Goal: Transaction & Acquisition: Book appointment/travel/reservation

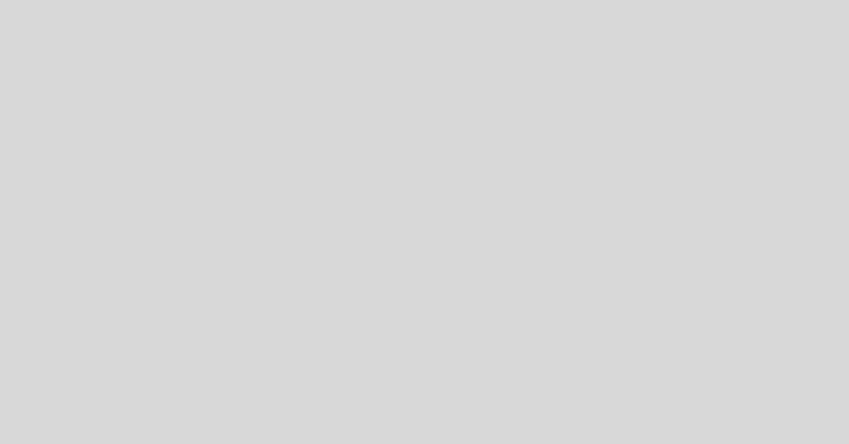
select select "pt"
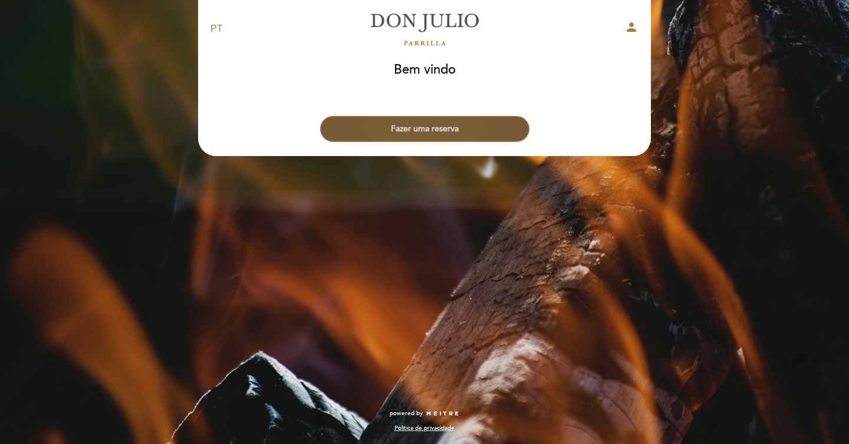
click at [460, 128] on button "Fazer uma reserva" at bounding box center [424, 129] width 209 height 26
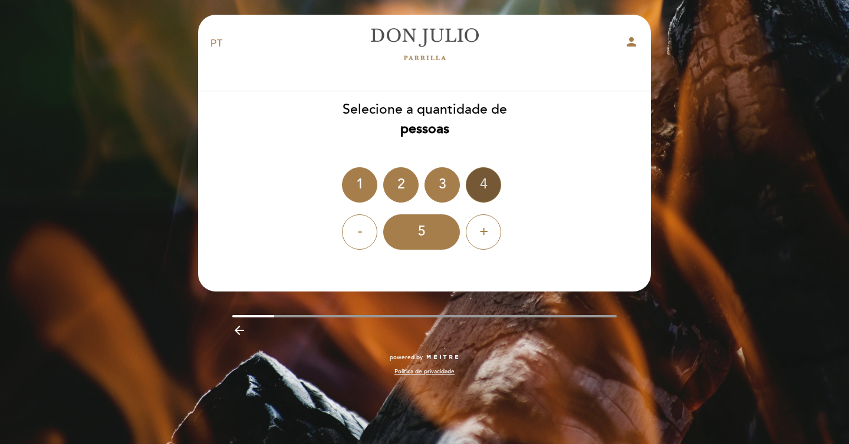
click at [493, 183] on div "4" at bounding box center [483, 184] width 35 height 35
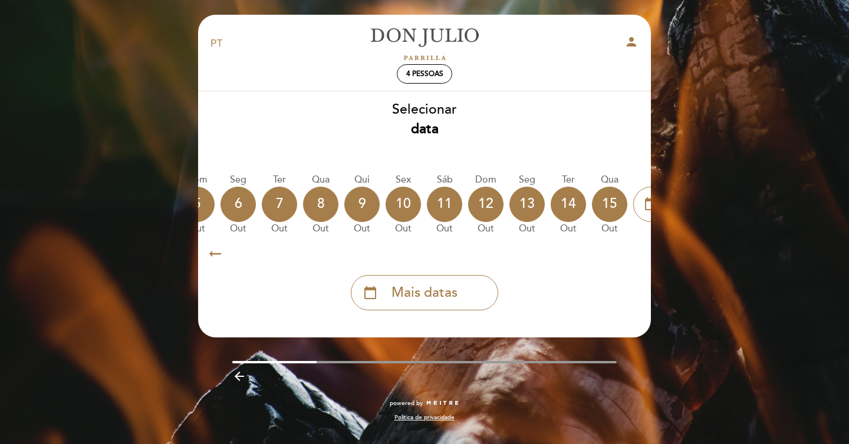
scroll to position [0, 347]
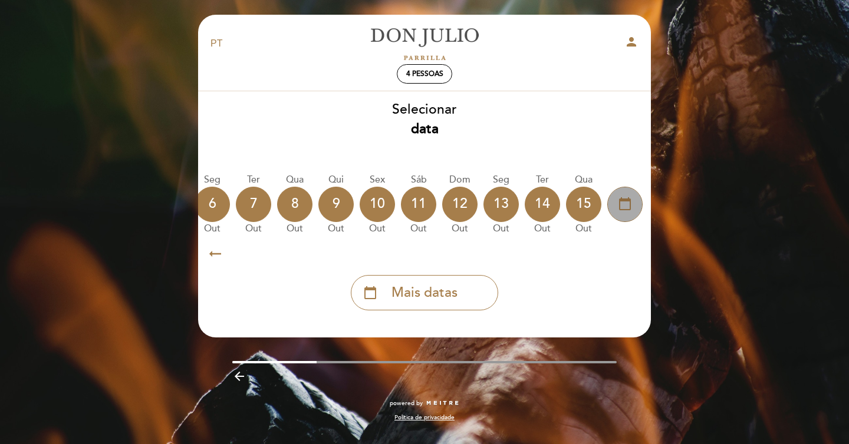
click at [622, 203] on icon "calendar_today" at bounding box center [625, 204] width 14 height 20
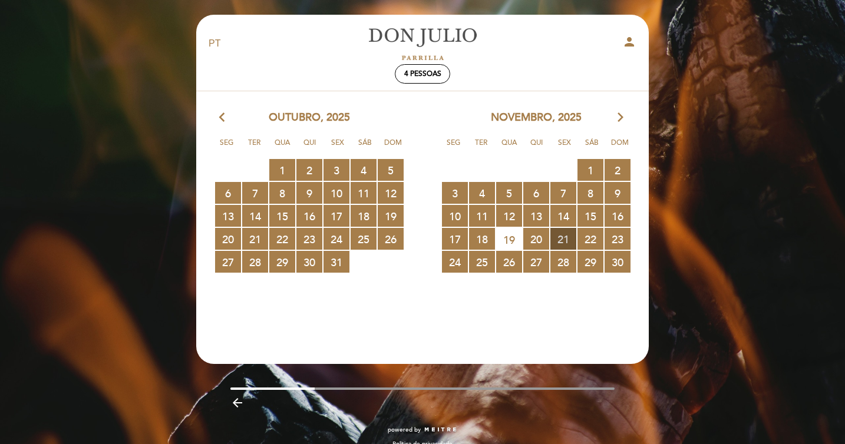
click at [558, 241] on span "21 RESERVAS DISPONÍVEIS" at bounding box center [563, 239] width 26 height 22
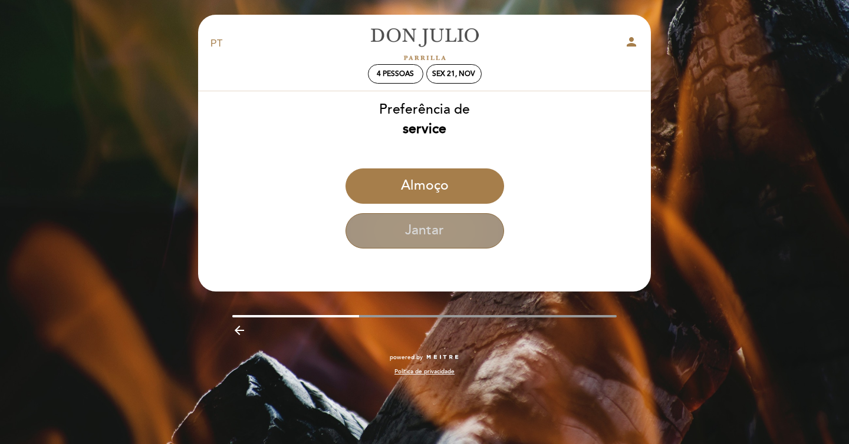
click at [493, 236] on button "Jantar" at bounding box center [424, 230] width 159 height 35
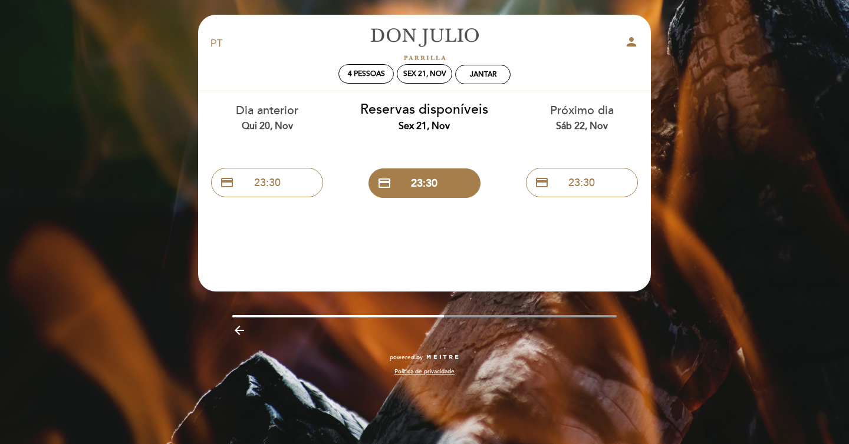
click at [246, 334] on icon "arrow_backward" at bounding box center [239, 331] width 14 height 14
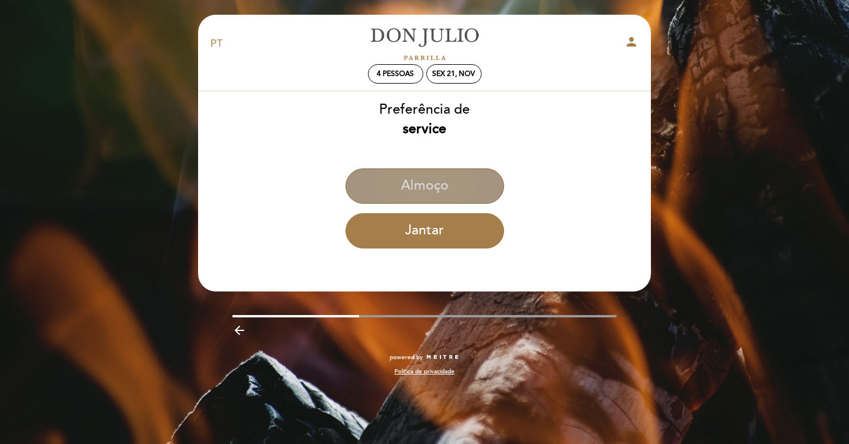
click at [404, 197] on button "Almoço" at bounding box center [424, 186] width 159 height 35
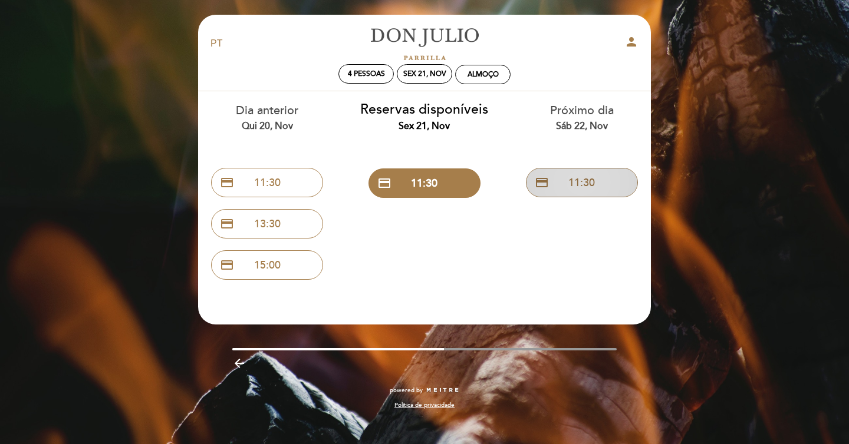
click at [583, 183] on button "credit_card 11:30" at bounding box center [582, 182] width 112 height 29
